Goal: Transaction & Acquisition: Obtain resource

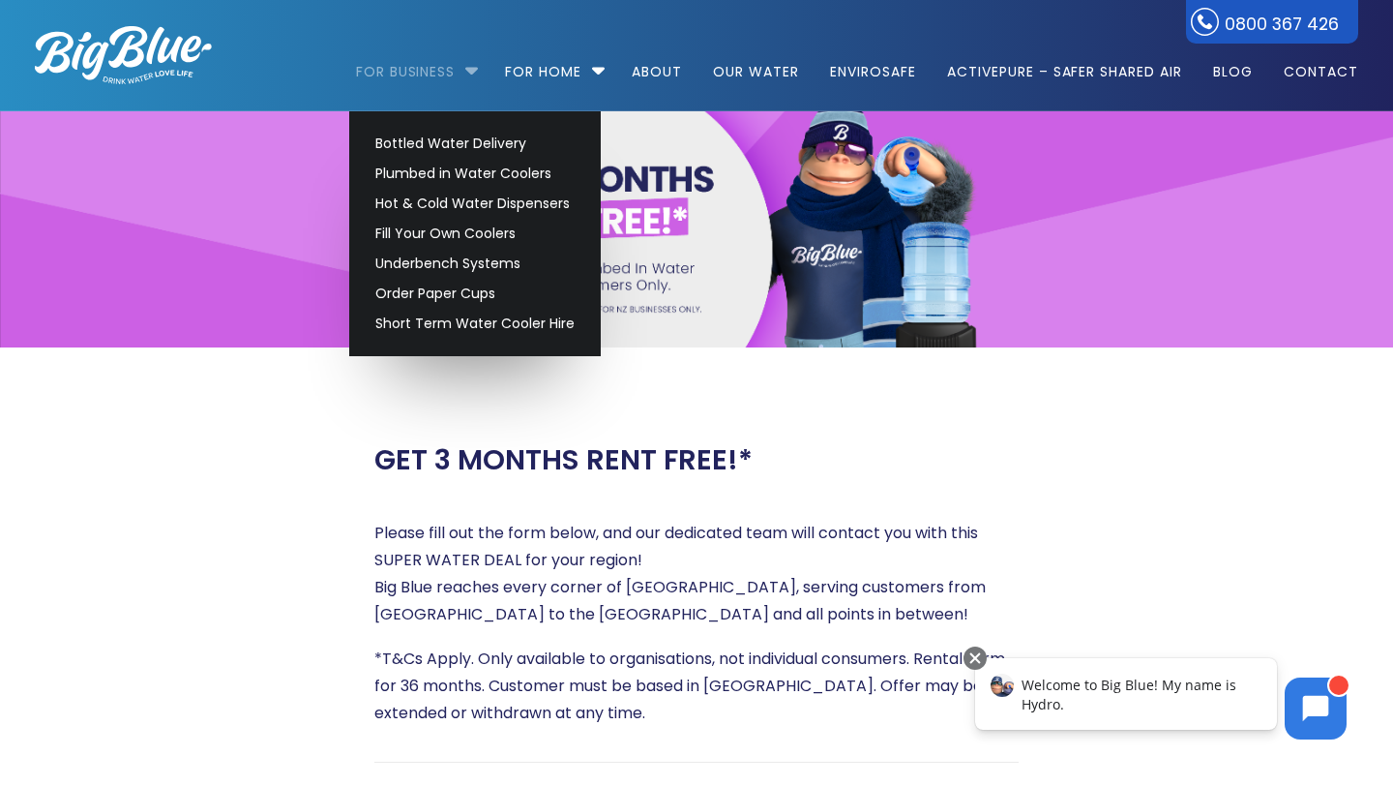
click at [446, 79] on link "For Business" at bounding box center [412, 62] width 113 height 125
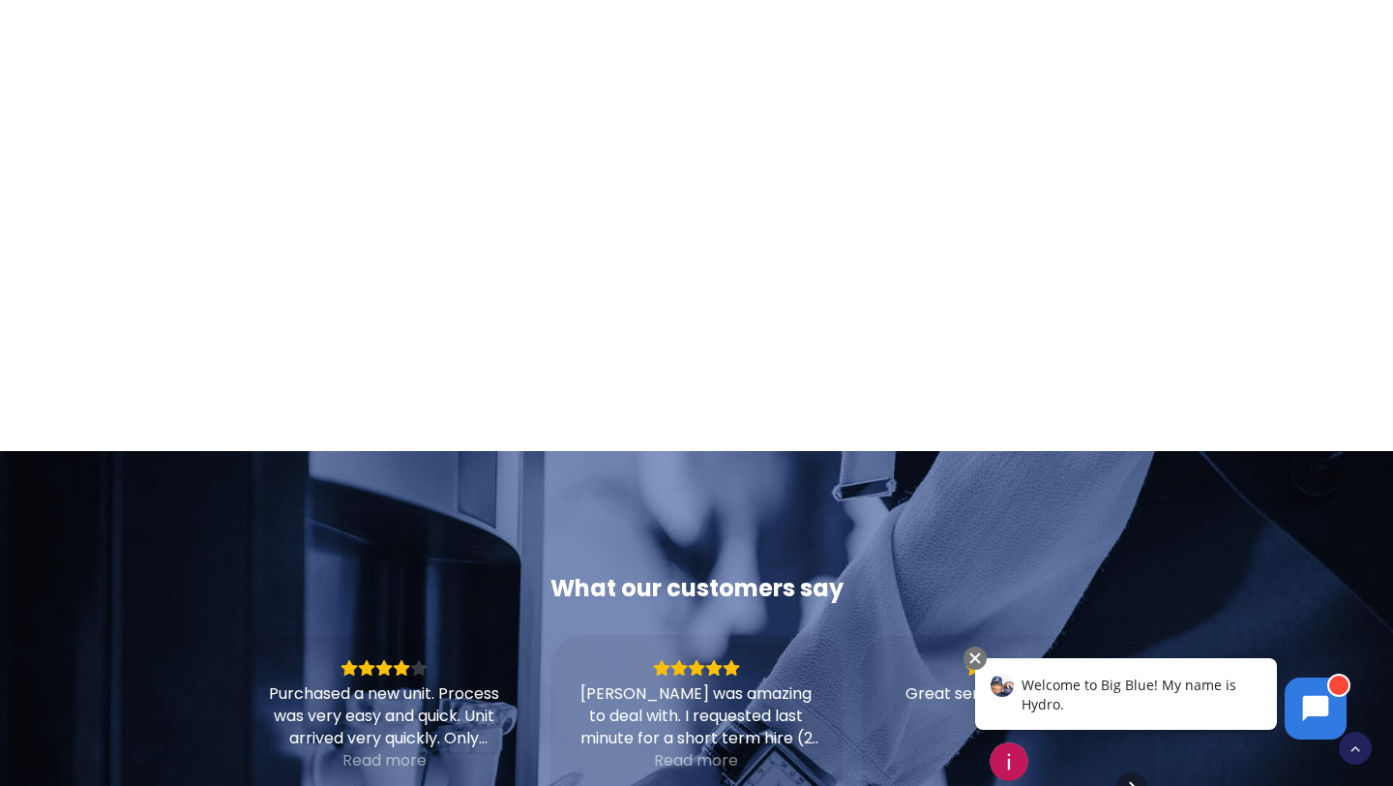
scroll to position [1175, 0]
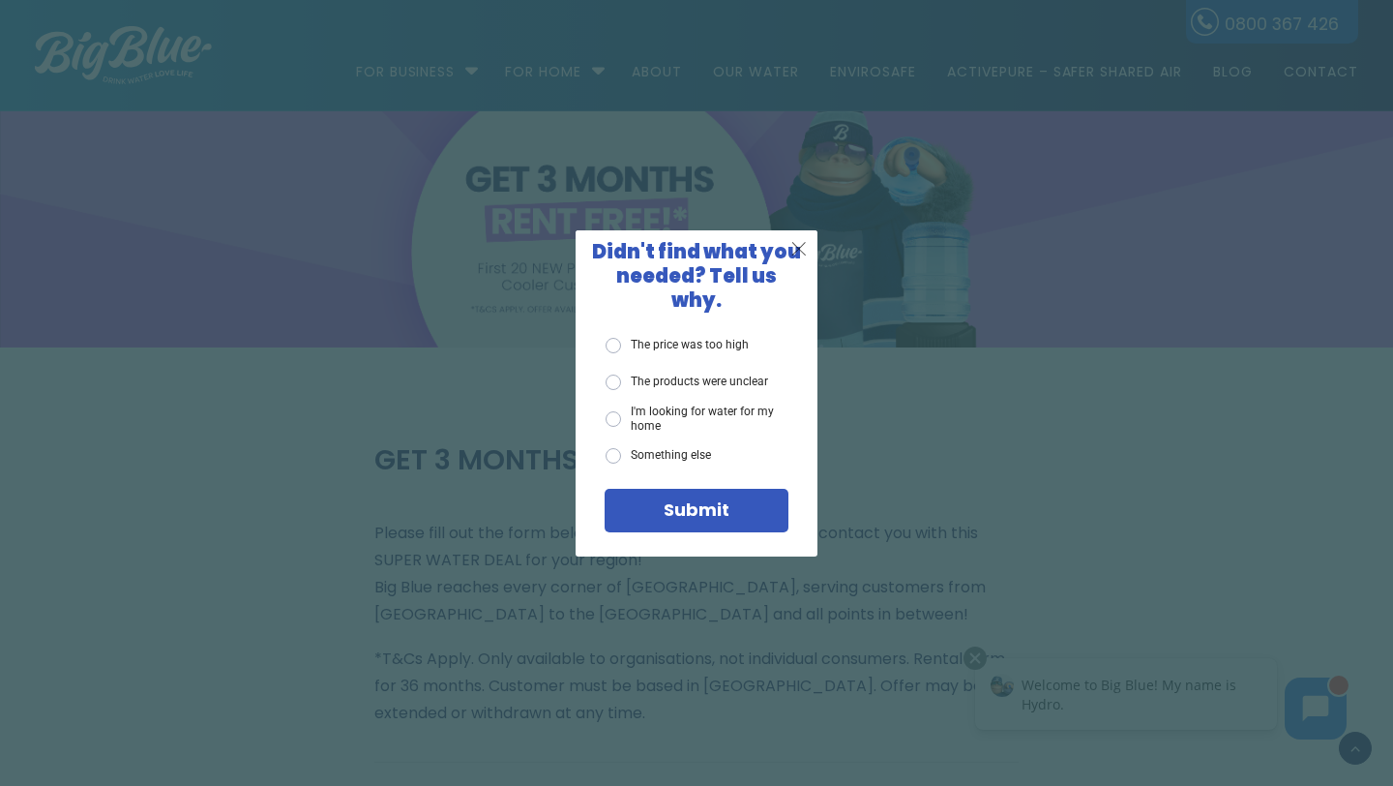
click at [804, 254] on span "X" at bounding box center [798, 248] width 17 height 24
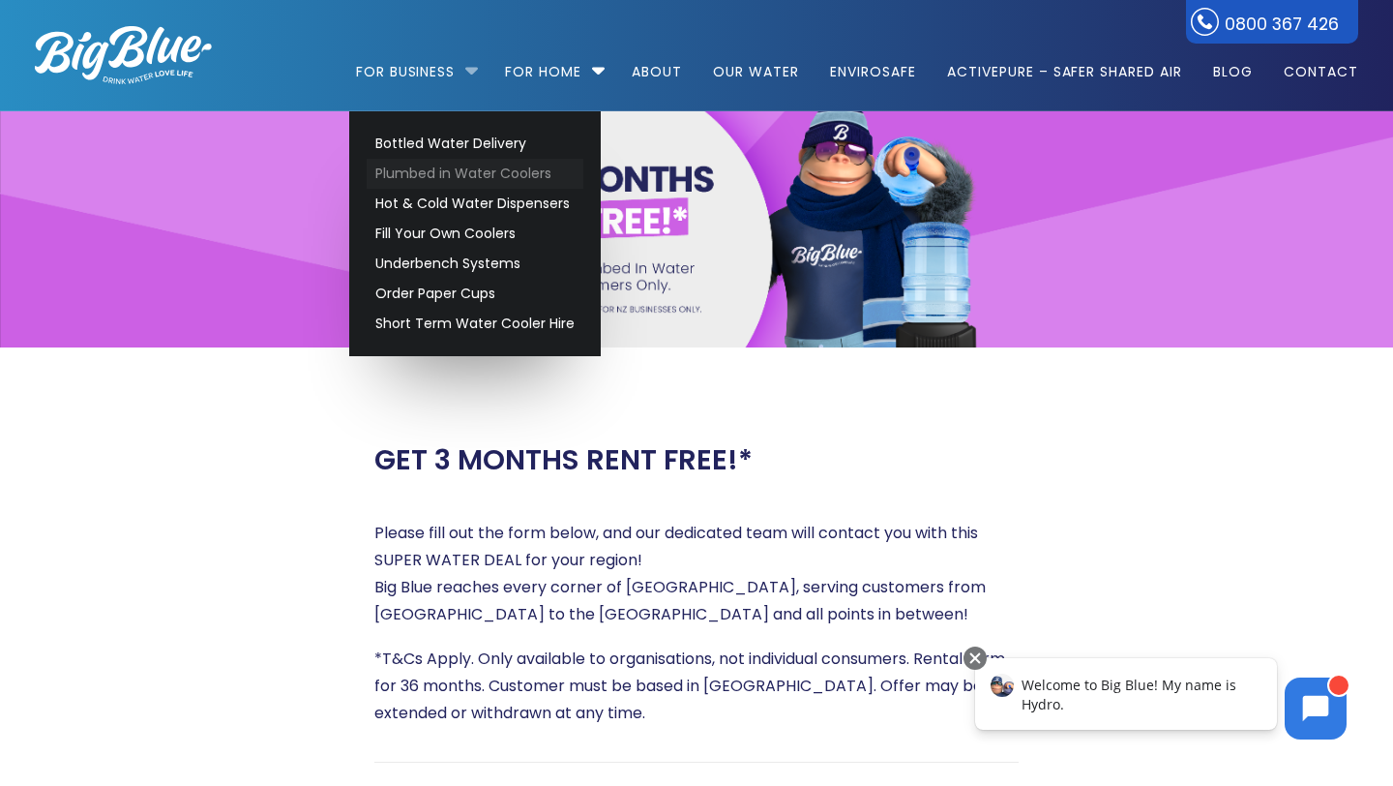
click at [448, 176] on link "Plumbed in Water Coolers" at bounding box center [475, 174] width 217 height 30
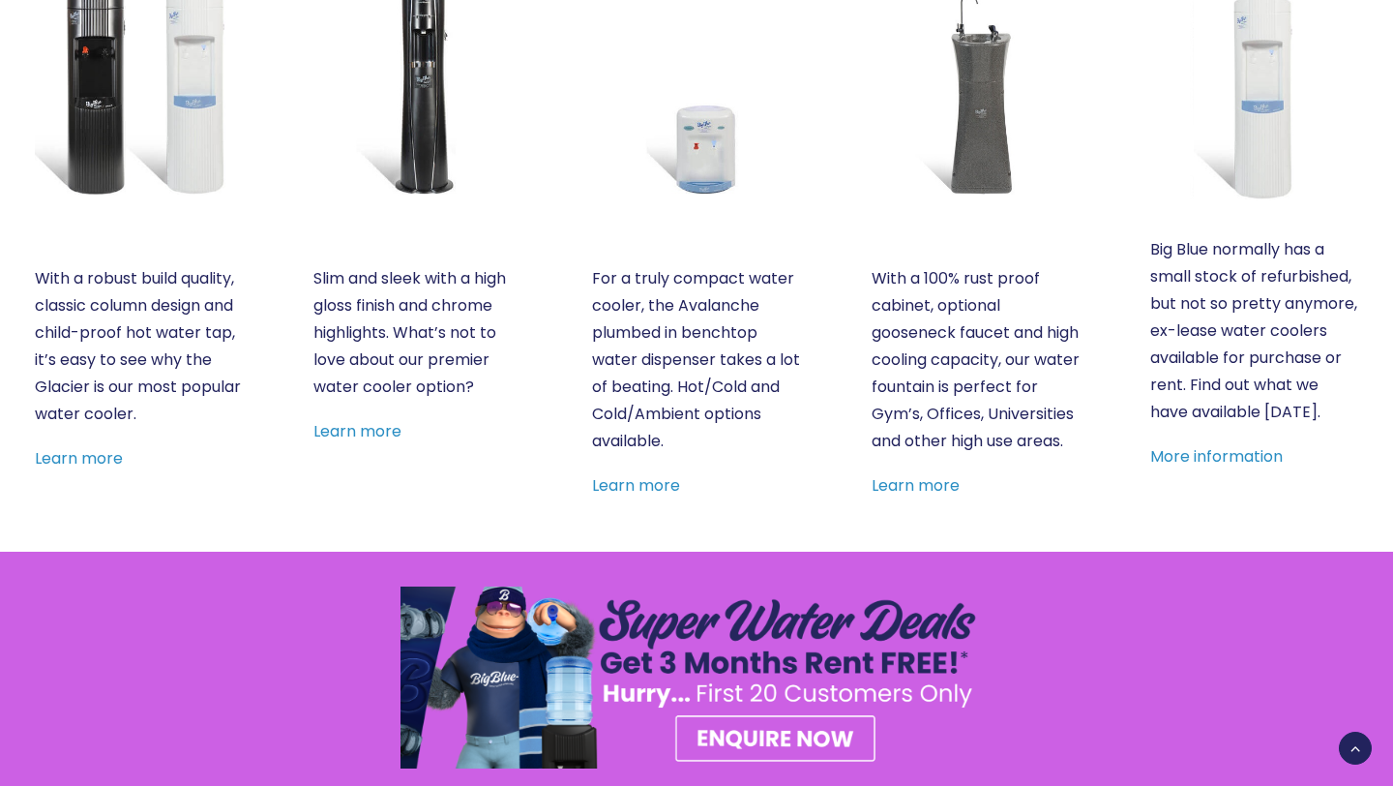
scroll to position [949, 0]
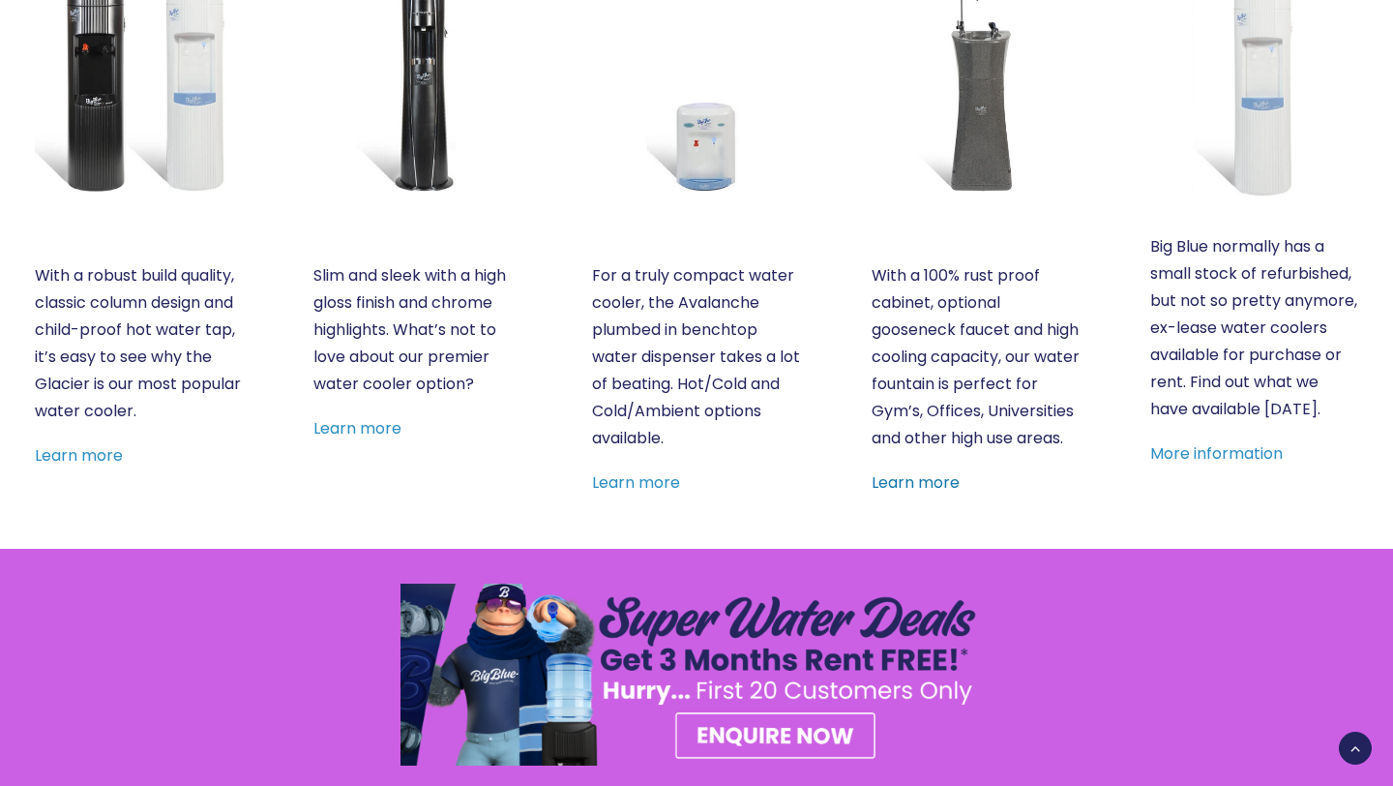
click at [933, 493] on link "Learn more" at bounding box center [916, 482] width 88 height 22
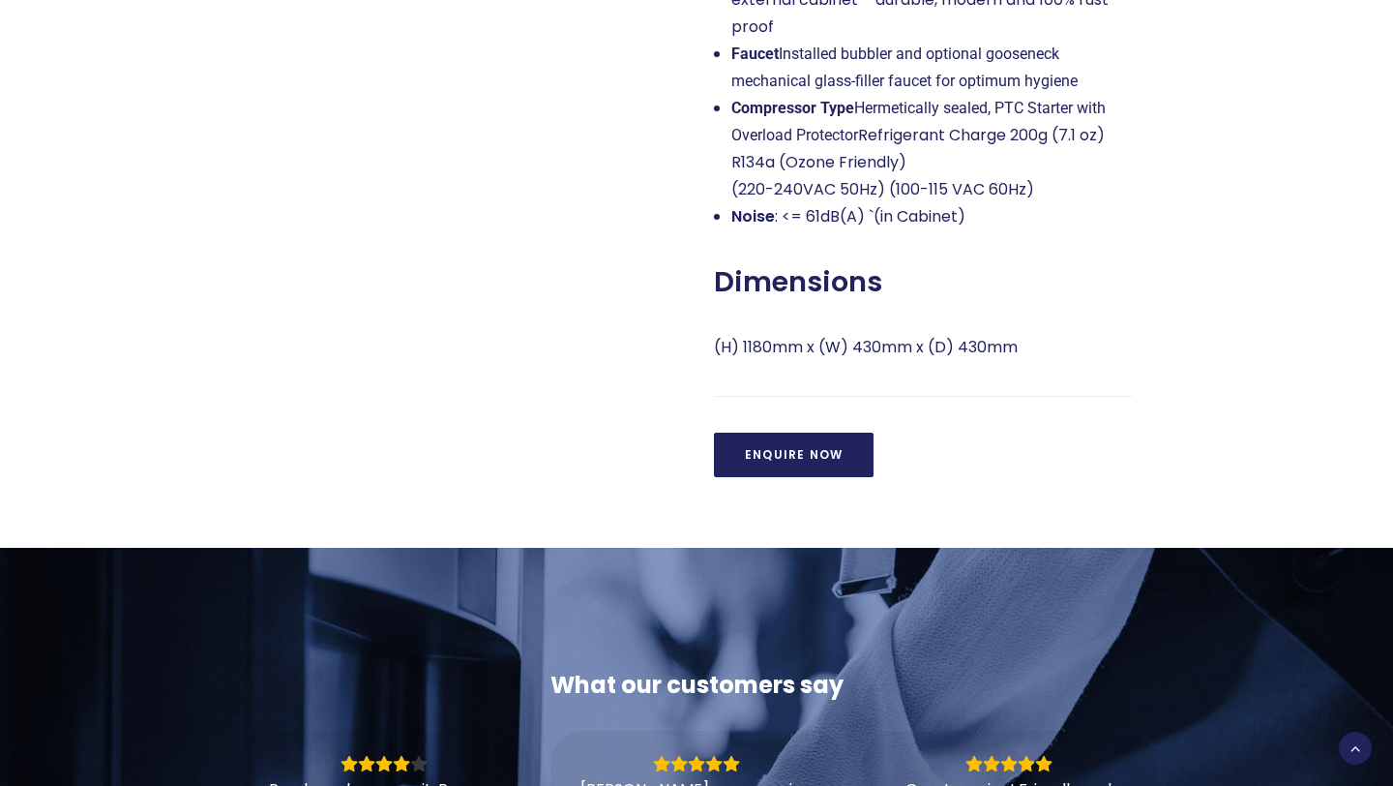
scroll to position [1580, 0]
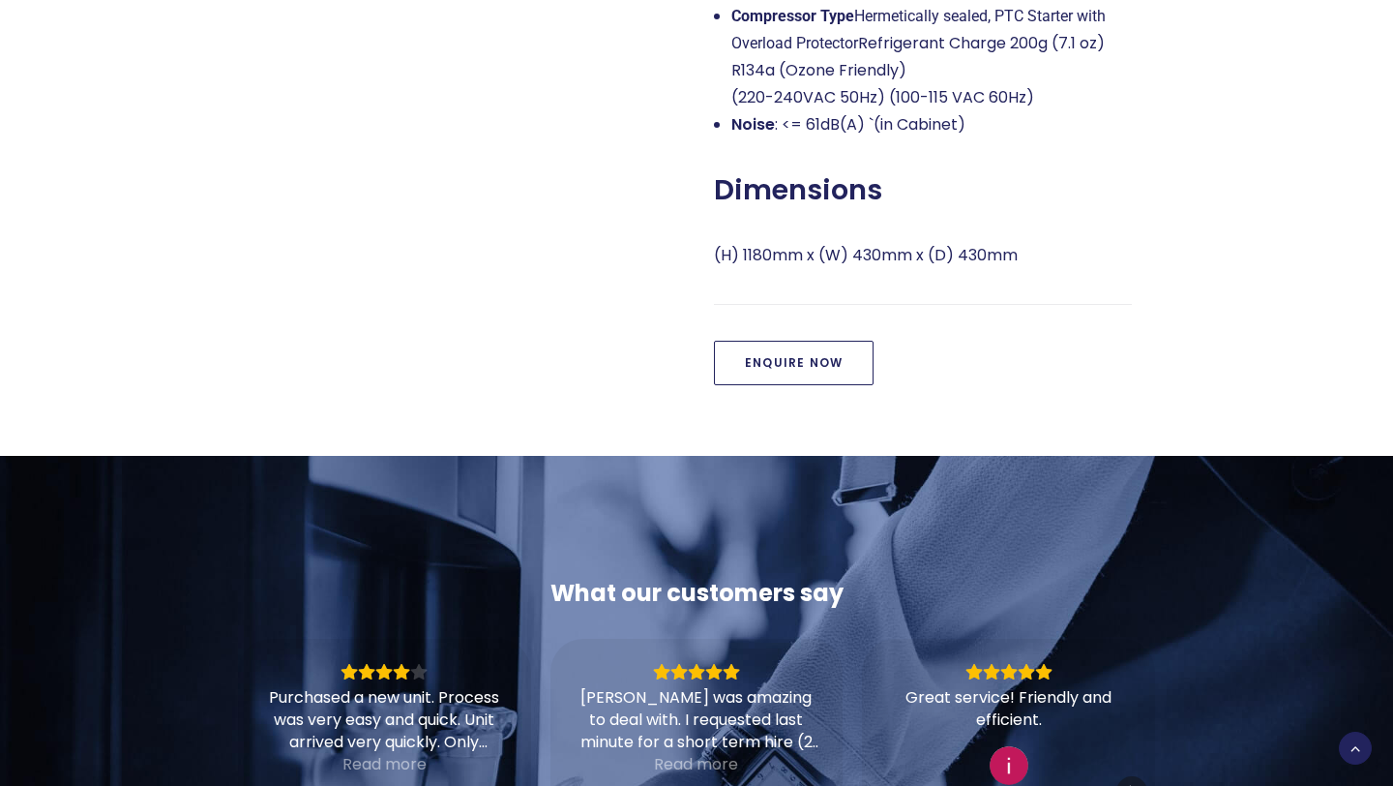
click at [822, 367] on link "Enquire Now" at bounding box center [794, 363] width 160 height 45
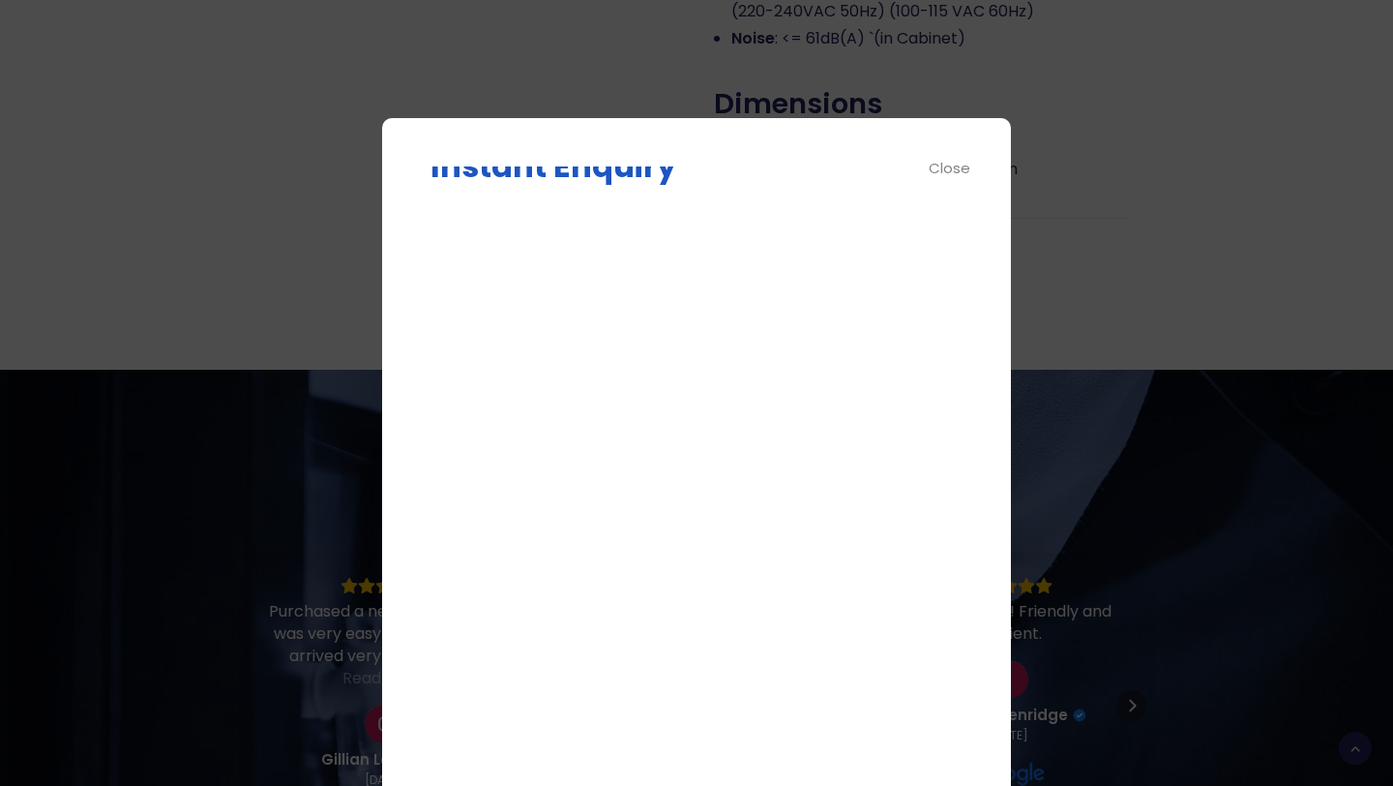
scroll to position [0, 0]
